Goal: Task Accomplishment & Management: Manage account settings

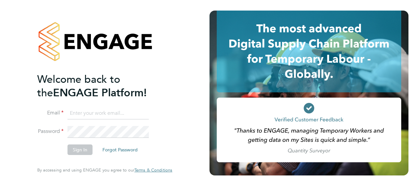
type input "steve.hudson@justice.gov.uk"
click at [77, 150] on button "Sign In" at bounding box center [79, 149] width 25 height 11
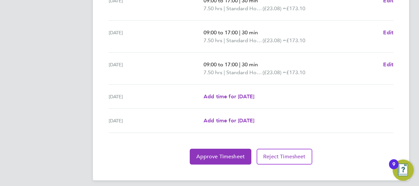
scroll to position [294, 0]
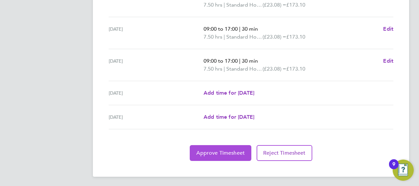
click at [214, 149] on span "Approve Timesheet" at bounding box center [220, 152] width 48 height 7
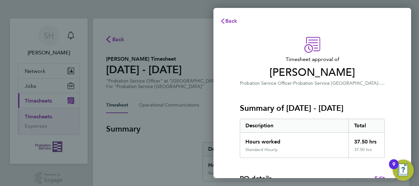
click at [199, 133] on div "Back Timesheet approval of [PERSON_NAME] Probation Service Officer · Probation …" at bounding box center [209, 93] width 419 height 186
click at [401, 173] on img "Open Resource Center, 9 new notifications" at bounding box center [402, 169] width 21 height 21
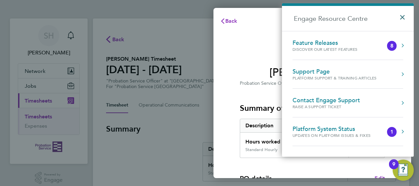
click at [402, 16] on button "×" at bounding box center [404, 15] width 10 height 14
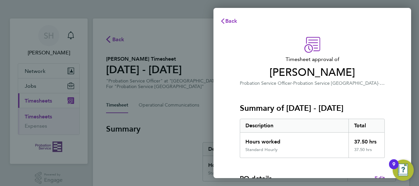
click at [335, 98] on div "Summary of [DATE] - [DATE] Description Total Hours worked 37.50 hrs Standard Ho…" at bounding box center [312, 122] width 145 height 71
drag, startPoint x: 335, startPoint y: 98, endPoint x: 414, endPoint y: 66, distance: 86.2
click at [414, 66] on div "Back Timesheet approval of [PERSON_NAME] Probation Service Officer · Probation …" at bounding box center [209, 93] width 419 height 186
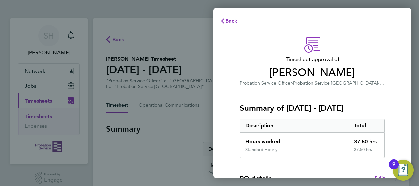
click at [389, 72] on div "Timesheet approval of [PERSON_NAME] Probation Service Officer · Probation Servi…" at bounding box center [312, 168] width 161 height 263
drag, startPoint x: 389, startPoint y: 72, endPoint x: 376, endPoint y: 81, distance: 15.4
click at [376, 81] on div "Timesheet approval of [PERSON_NAME] Probation Service Officer · Probation Servi…" at bounding box center [312, 168] width 161 height 263
click at [328, 144] on div "Hours worked" at bounding box center [294, 139] width 108 height 14
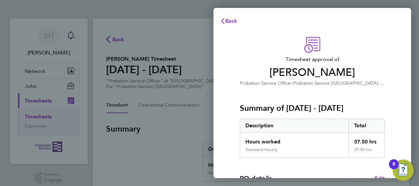
click at [267, 175] on h4 "PO details" at bounding box center [256, 178] width 32 height 9
click at [418, 36] on div "Back Timesheet approval of [PERSON_NAME] Probation Service Officer · Probation …" at bounding box center [209, 93] width 419 height 186
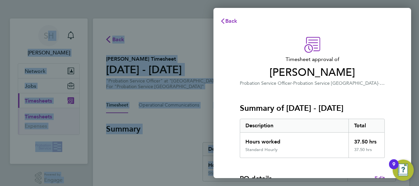
drag, startPoint x: 418, startPoint y: 35, endPoint x: 420, endPoint y: 94, distance: 59.3
click at [418, 0] on html "SH [PERSON_NAME] Notifications Applications: Network Sites Jobs Placements Curr…" at bounding box center [209, 0] width 419 height 0
click at [180, 147] on div "Back Timesheet approval of [PERSON_NAME] Probation Service Officer · Probation …" at bounding box center [209, 93] width 419 height 186
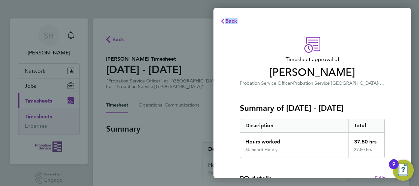
click at [180, 147] on div "Back Timesheet approval of [PERSON_NAME] Probation Service Officer · Probation …" at bounding box center [209, 93] width 419 height 186
click at [231, 22] on span "Back" at bounding box center [231, 21] width 12 height 6
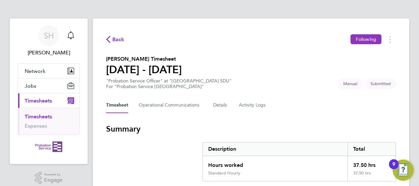
drag, startPoint x: 411, startPoint y: 102, endPoint x: 420, endPoint y: 162, distance: 61.2
drag, startPoint x: 420, startPoint y: 162, endPoint x: 315, endPoint y: 121, distance: 113.0
click at [306, 81] on section "[PERSON_NAME] Timesheet [DATE] - [DATE] "Probation Service Officer" at "[GEOGRA…" at bounding box center [251, 72] width 290 height 34
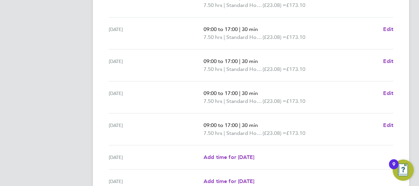
scroll to position [294, 0]
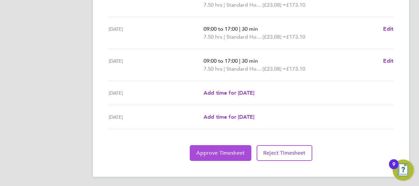
click at [238, 156] on button "Approve Timesheet" at bounding box center [221, 153] width 62 height 16
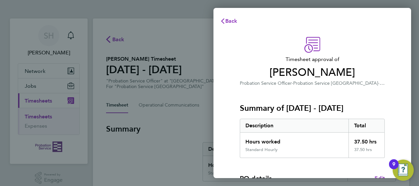
click at [251, 176] on h4 "PO details" at bounding box center [256, 178] width 32 height 9
click at [136, 129] on div "Back Timesheet approval of [PERSON_NAME] Probation Service Officer · Probation …" at bounding box center [209, 93] width 419 height 186
drag, startPoint x: 136, startPoint y: 129, endPoint x: 127, endPoint y: 178, distance: 49.5
click at [127, 178] on div "Back Timesheet approval of [PERSON_NAME] Probation Service Officer · Probation …" at bounding box center [209, 93] width 419 height 186
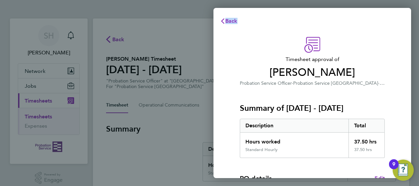
click at [127, 178] on div "Back Timesheet approval of [PERSON_NAME] Probation Service Officer · Probation …" at bounding box center [209, 93] width 419 height 186
click at [33, 101] on div "Back Timesheet approval of [PERSON_NAME] Probation Service Officer · Probation …" at bounding box center [209, 93] width 419 height 186
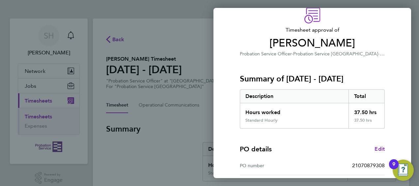
scroll to position [129, 0]
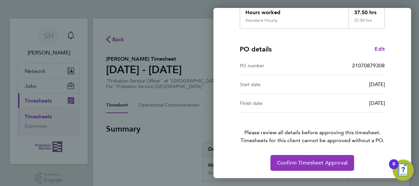
drag, startPoint x: 396, startPoint y: 67, endPoint x: 320, endPoint y: 122, distance: 93.4
click at [320, 122] on div "Timesheet approval of [PERSON_NAME] Probation Service Officer · Probation Servi…" at bounding box center [312, 39] width 198 height 279
click at [320, 122] on p "Please review all details before approving this timesheet. Timesheets for this …" at bounding box center [312, 129] width 161 height 32
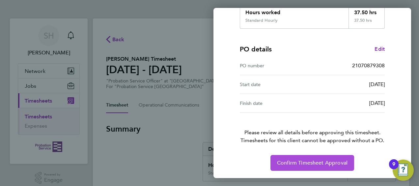
click at [316, 160] on span "Confirm Timesheet Approval" at bounding box center [312, 162] width 70 height 7
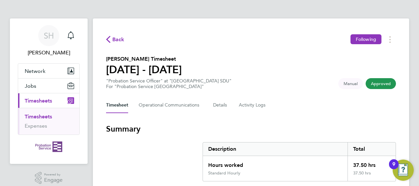
click at [289, 87] on section "[PERSON_NAME] Timesheet [DATE] - [DATE] "Probation Service Officer" at "[GEOGRA…" at bounding box center [251, 72] width 290 height 34
